Goal: Task Accomplishment & Management: Complete application form

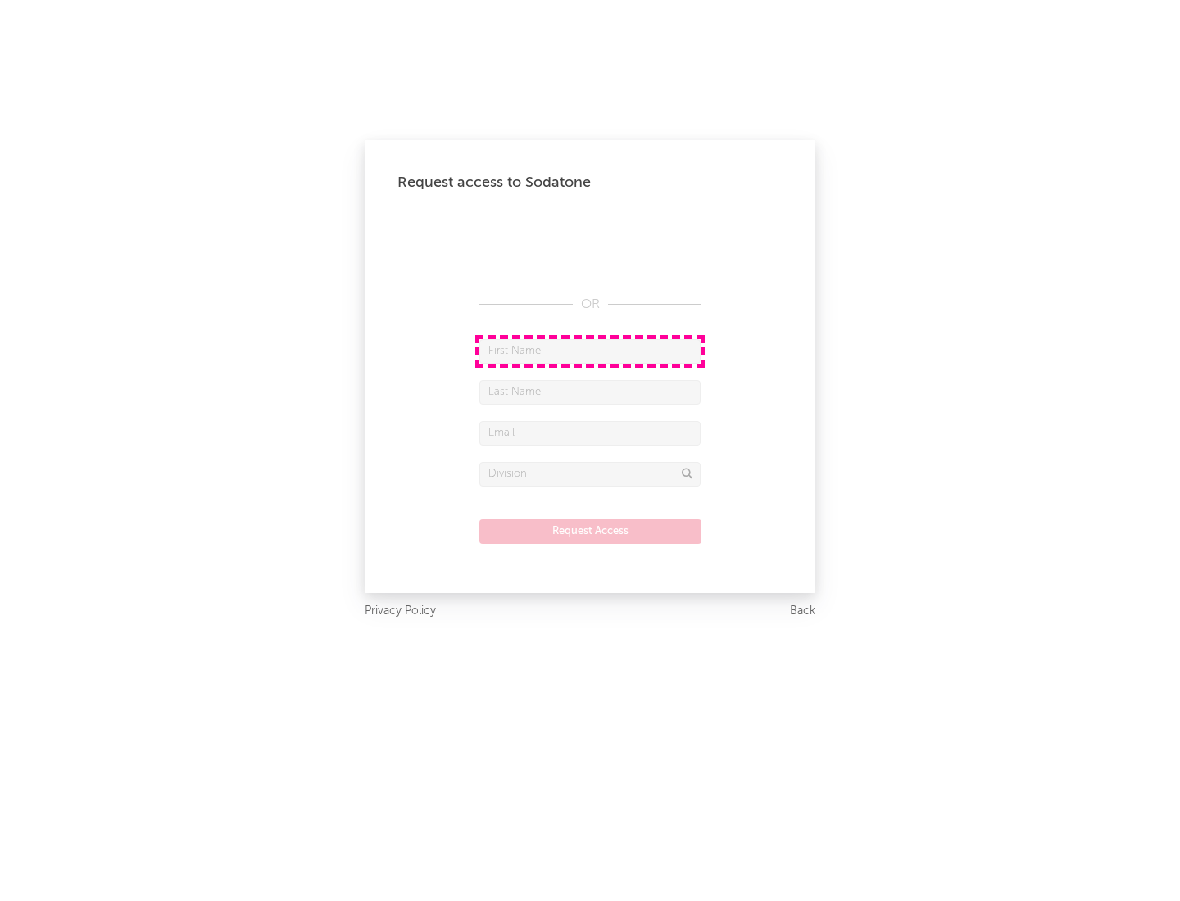
click at [590, 351] on input "text" at bounding box center [589, 351] width 221 height 25
type input "[PERSON_NAME]"
click at [590, 392] on input "text" at bounding box center [589, 392] width 221 height 25
type input "[PERSON_NAME]"
click at [590, 433] on input "text" at bounding box center [589, 433] width 221 height 25
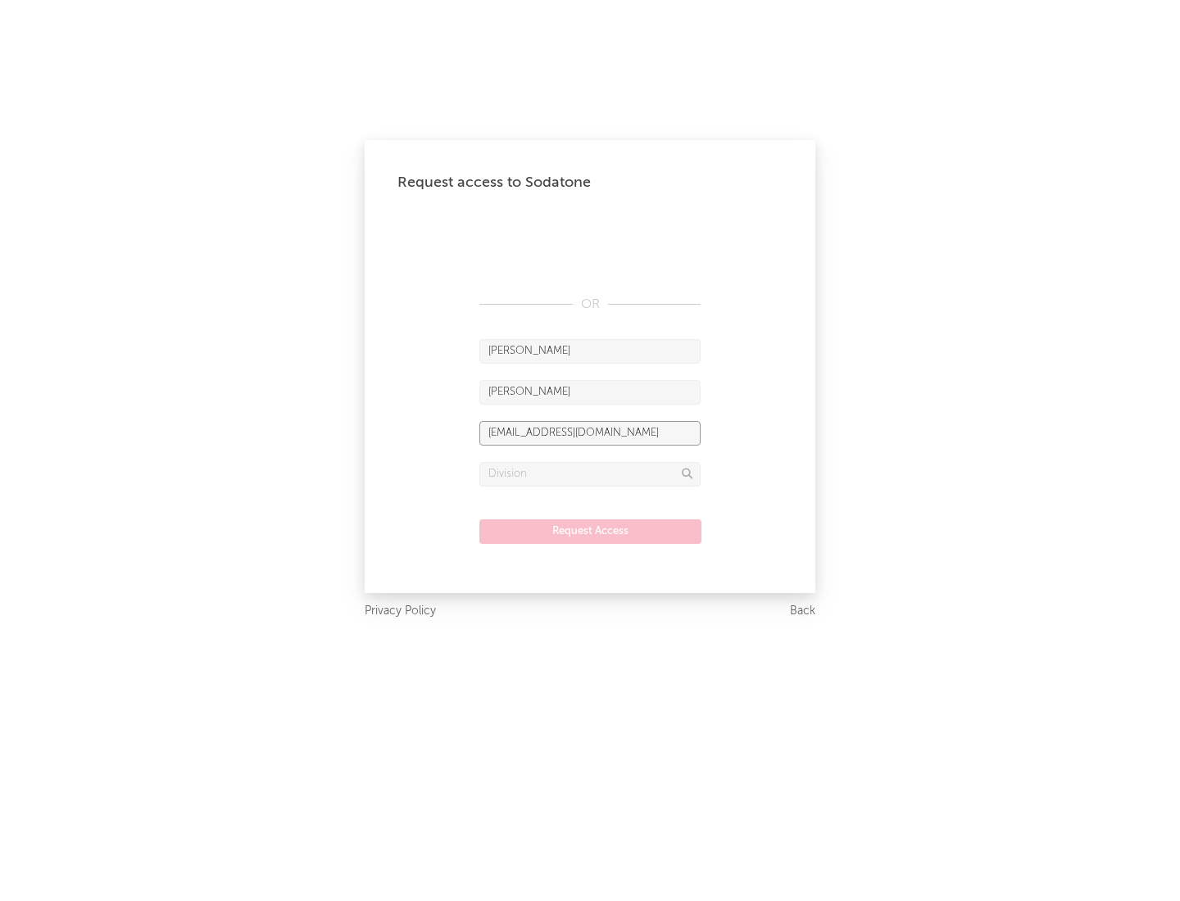
type input "[EMAIL_ADDRESS][DOMAIN_NAME]"
click at [590, 474] on input "text" at bounding box center [589, 474] width 221 height 25
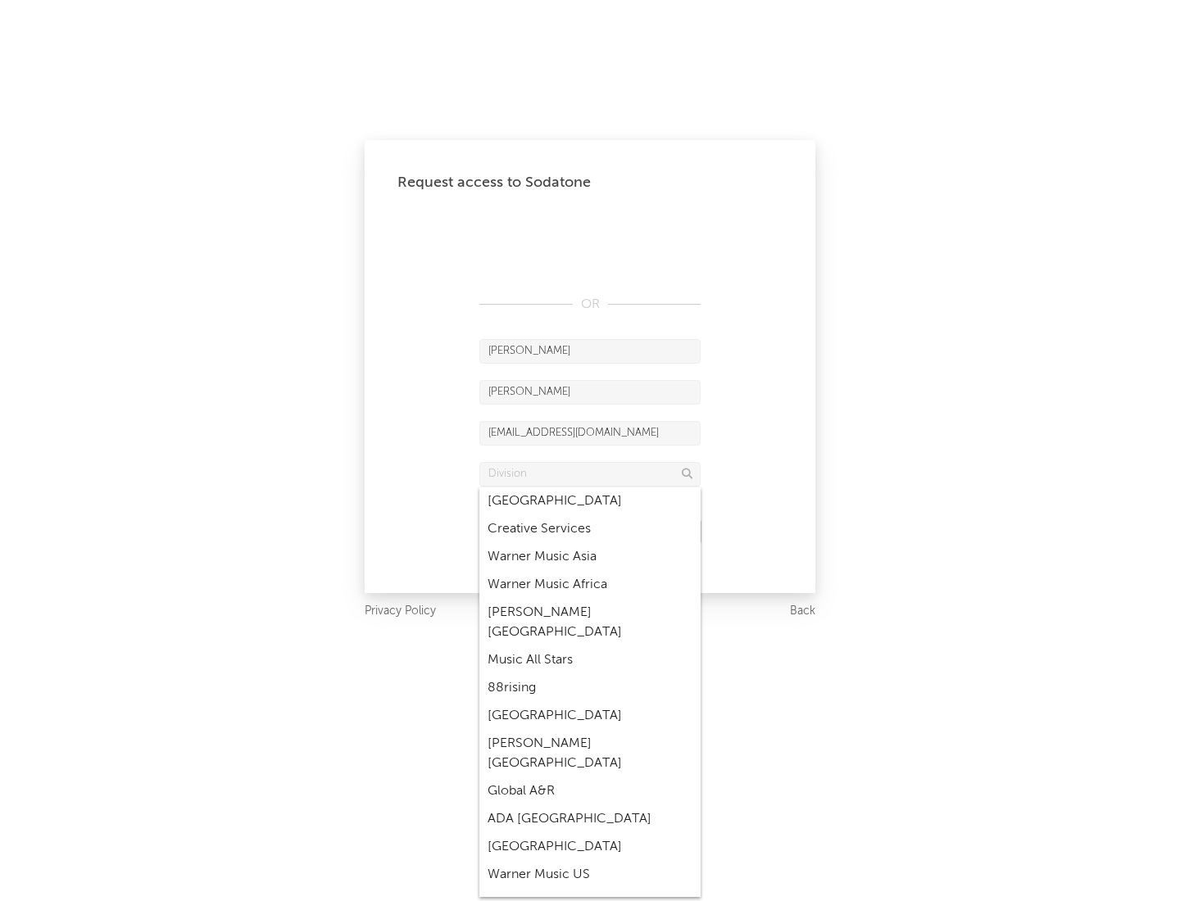
click at [590, 646] on div "Music All Stars" at bounding box center [589, 660] width 221 height 28
type input "Music All Stars"
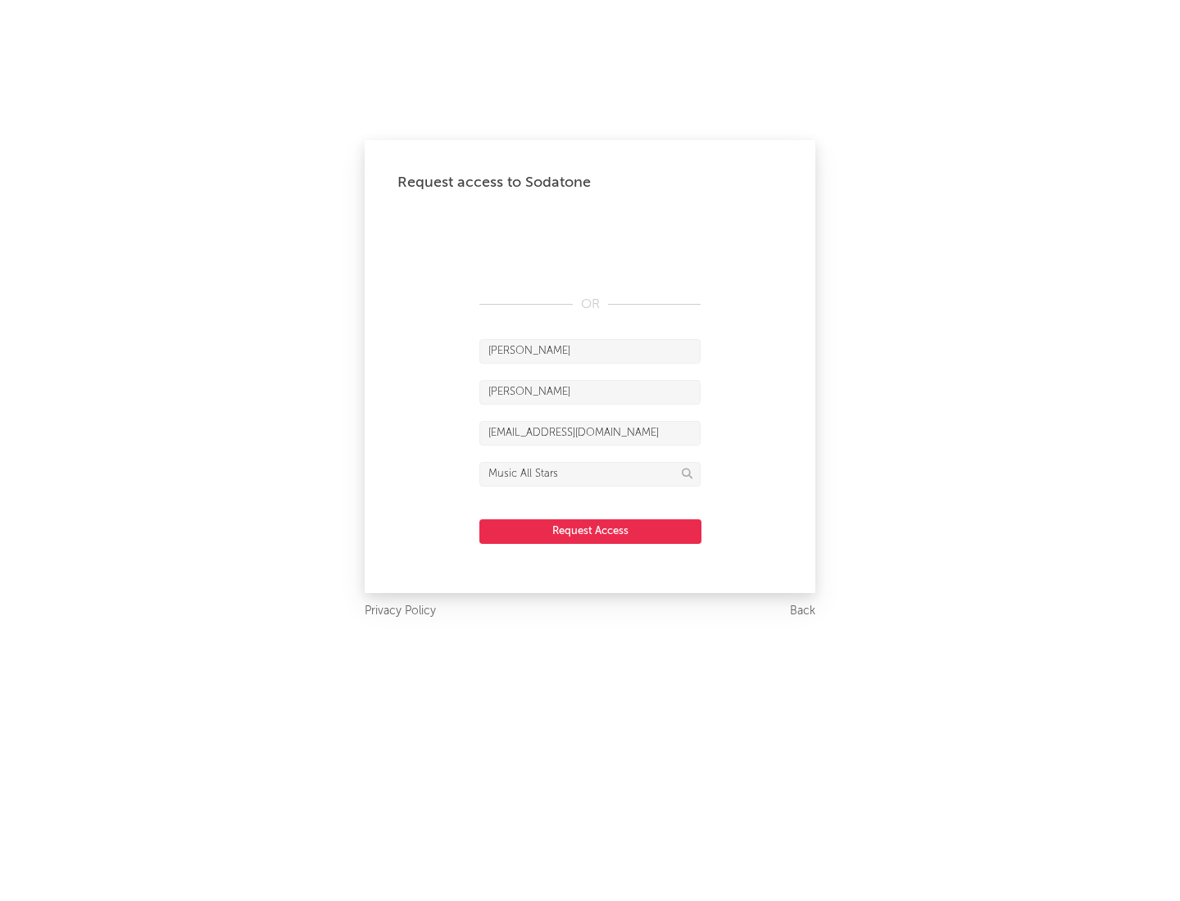
click at [590, 531] on button "Request Access" at bounding box center [590, 531] width 222 height 25
